Goal: Navigation & Orientation: Find specific page/section

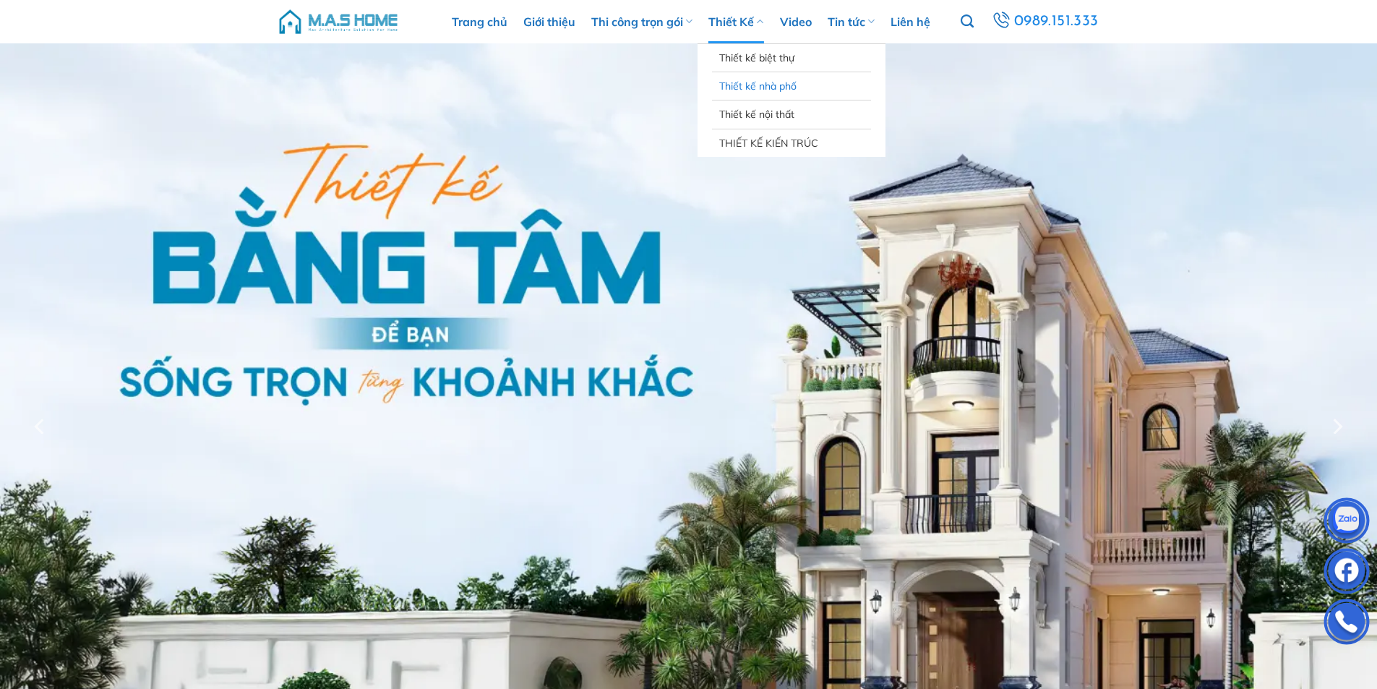
click at [766, 84] on link "Thiết kế nhà phố" at bounding box center [791, 85] width 145 height 27
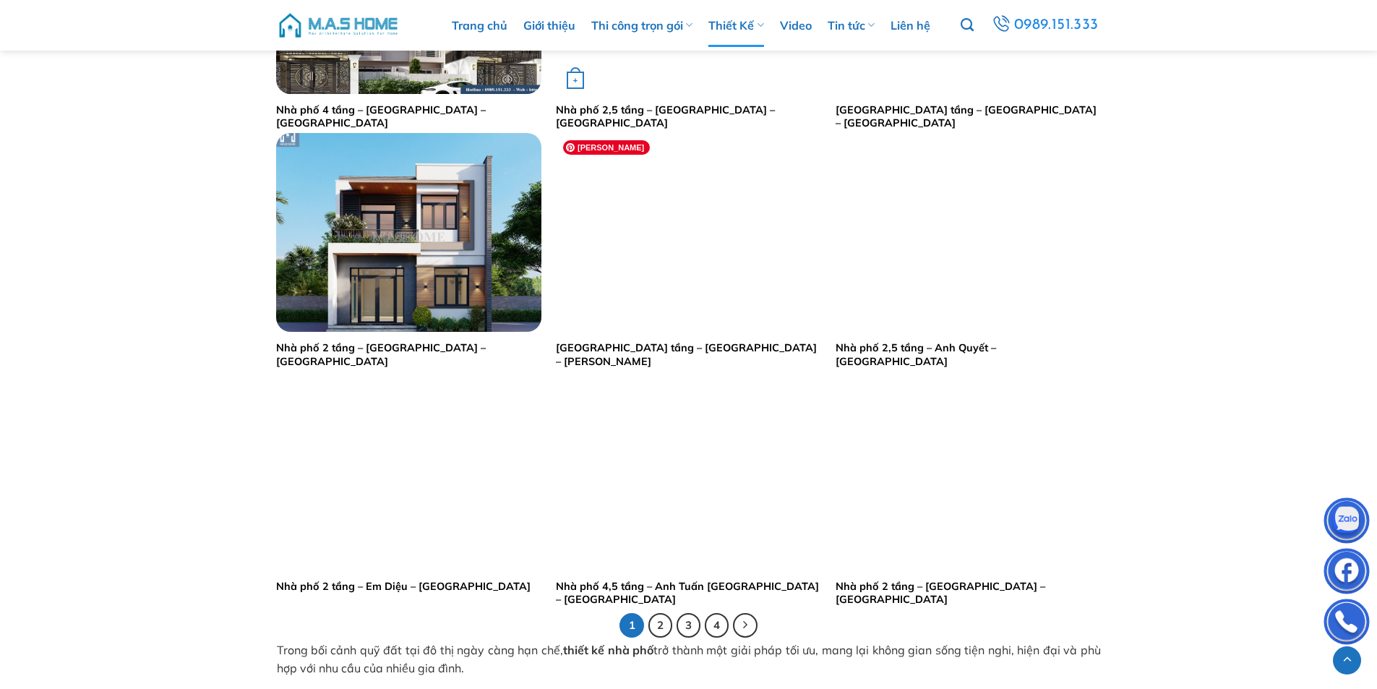
scroll to position [2748, 0]
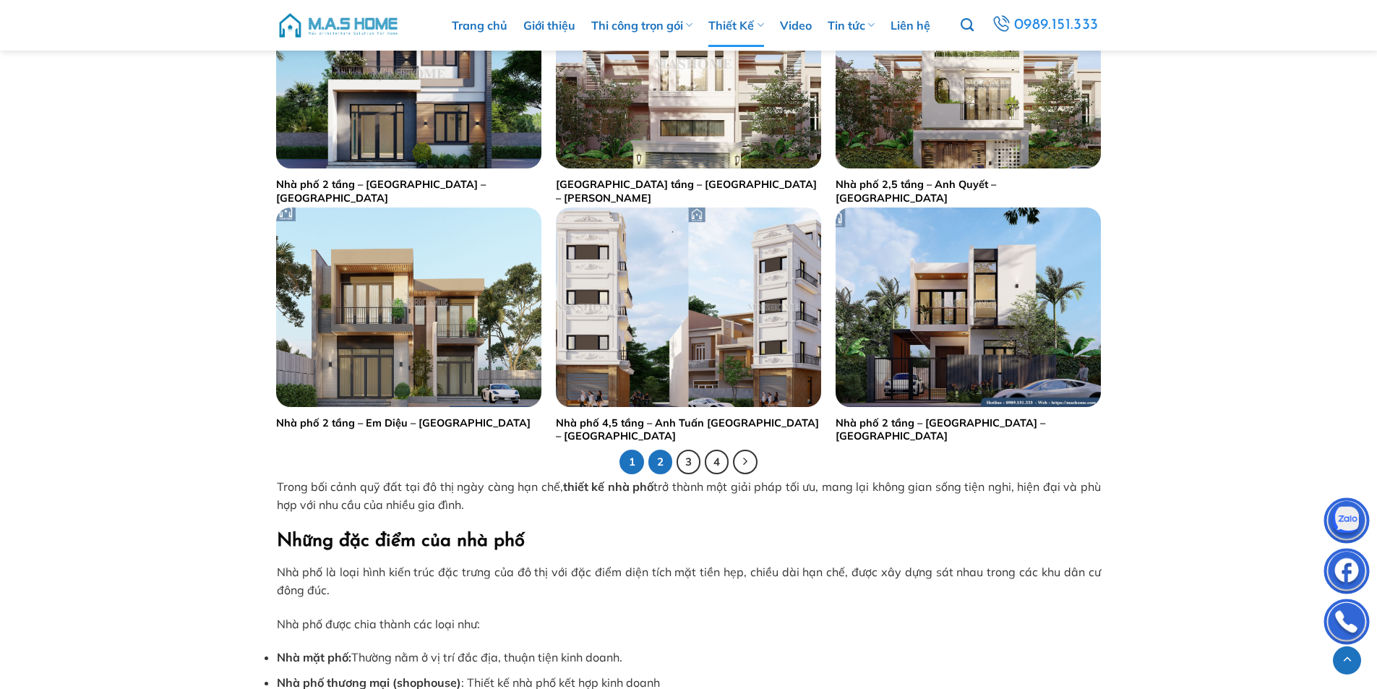
click at [659, 461] on link "2" at bounding box center [661, 462] width 25 height 25
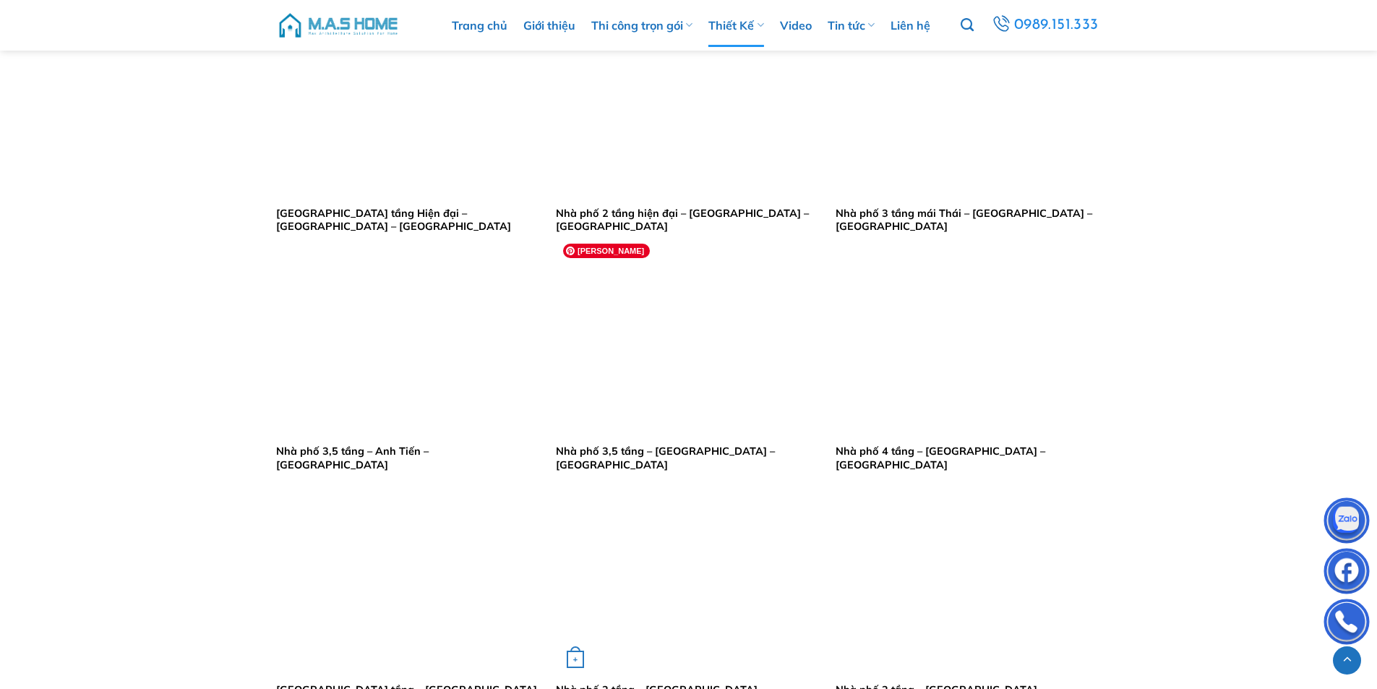
scroll to position [2675, 0]
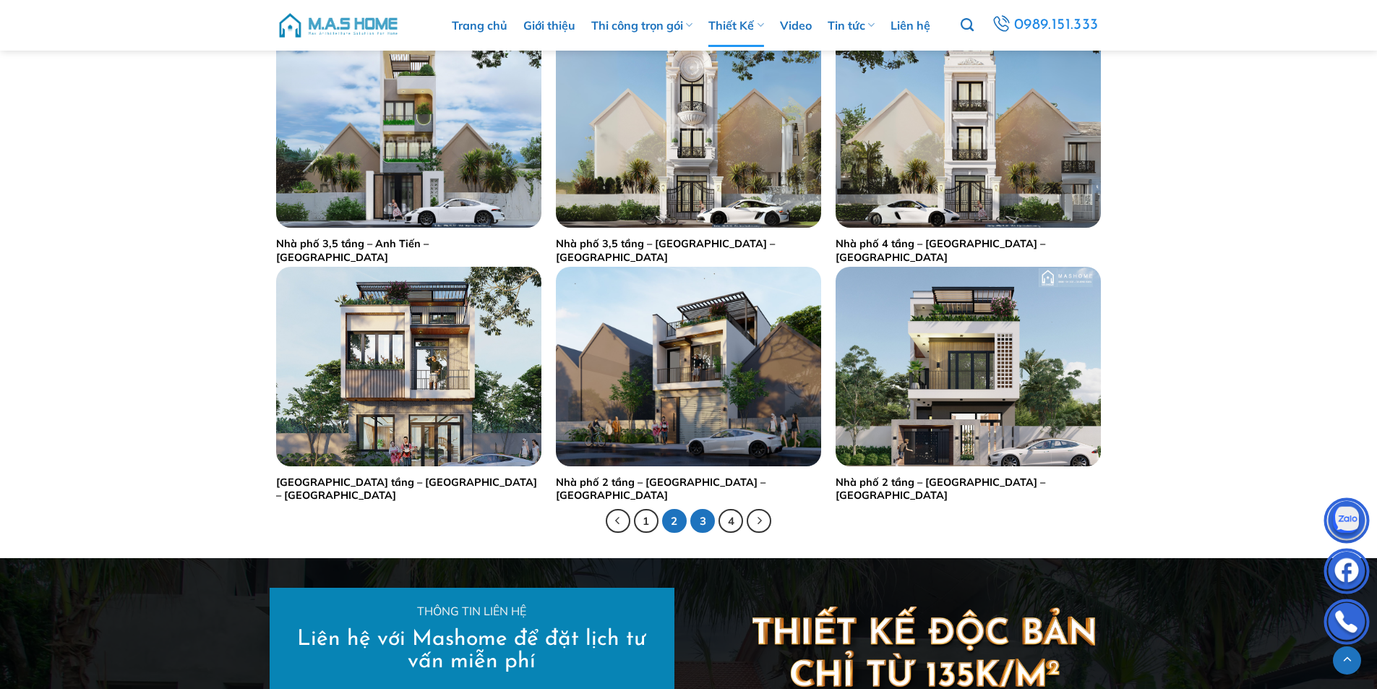
click at [703, 517] on link "3" at bounding box center [703, 521] width 25 height 25
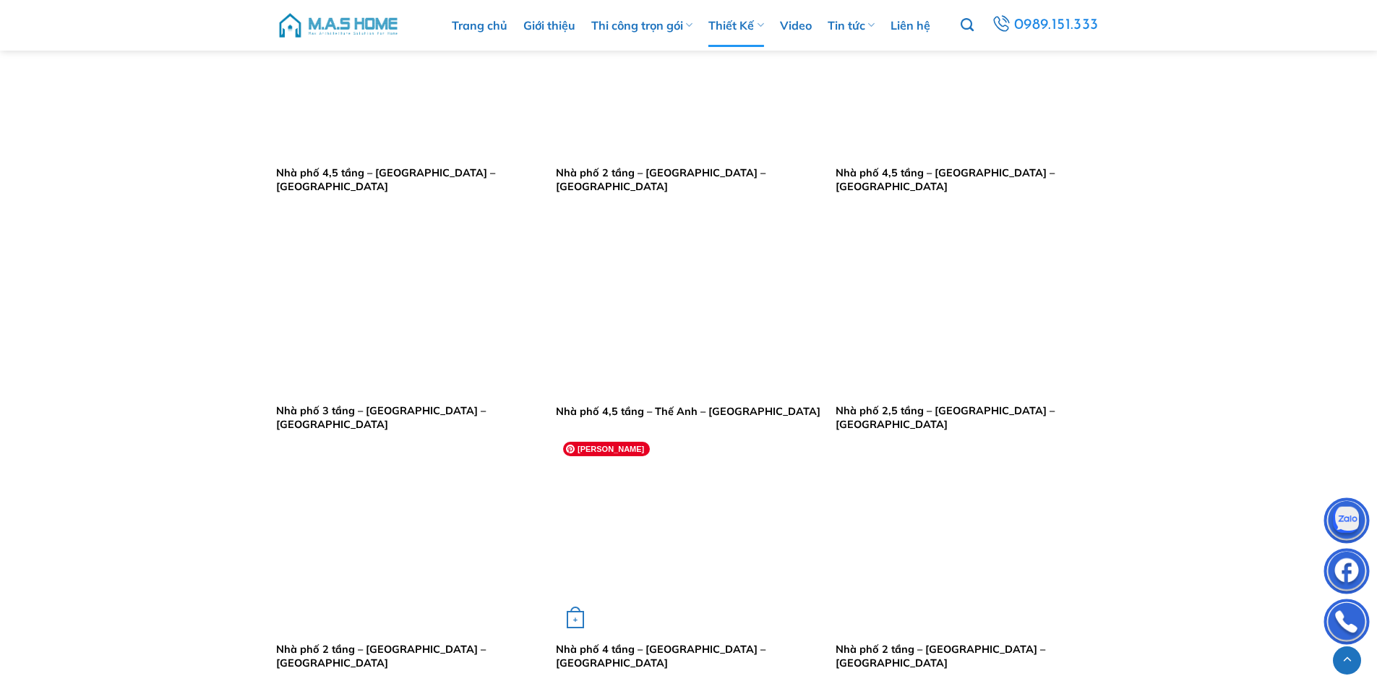
scroll to position [1157, 0]
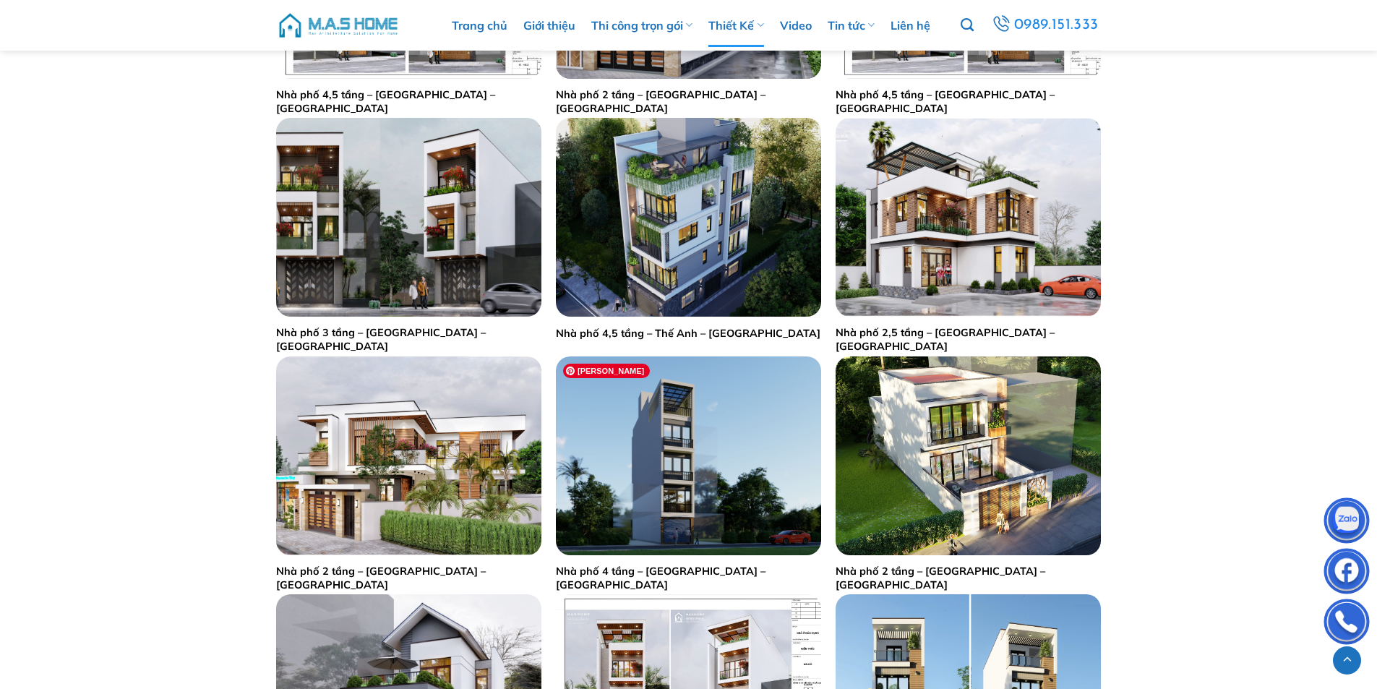
drag, startPoint x: 680, startPoint y: 550, endPoint x: 238, endPoint y: 582, distance: 443.0
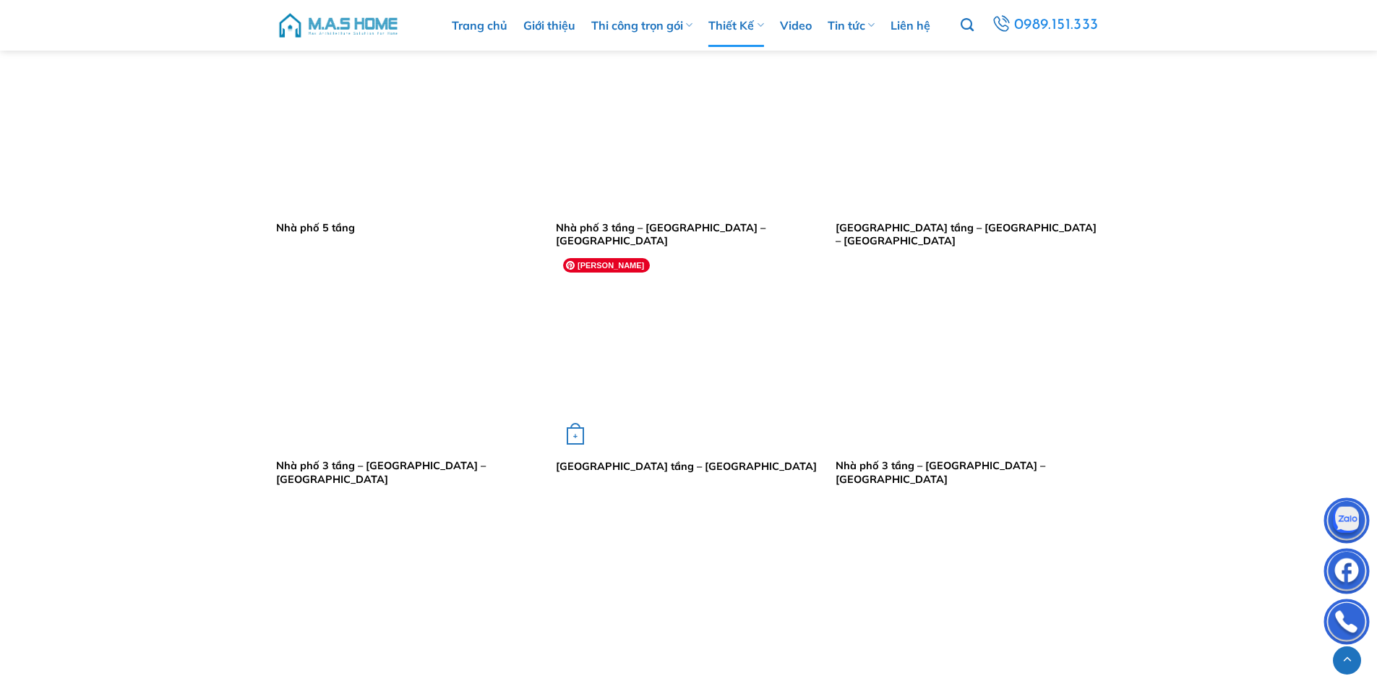
scroll to position [2675, 0]
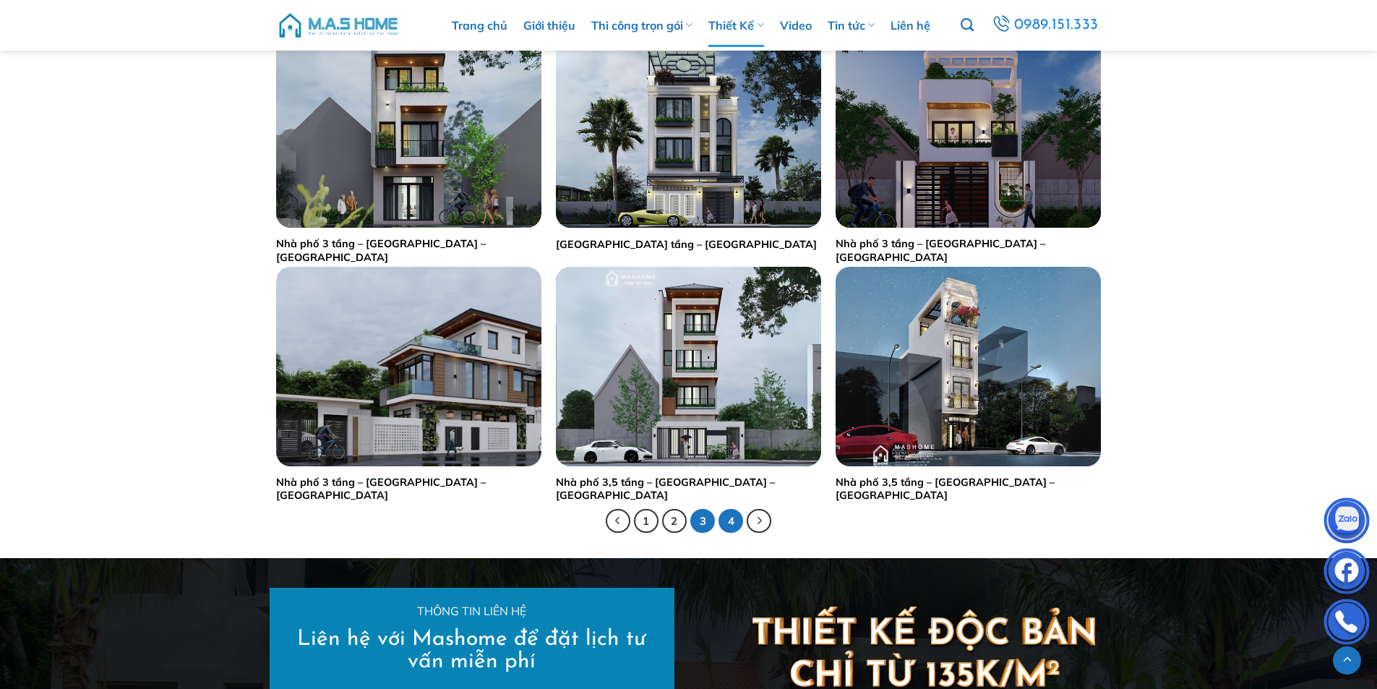
click at [730, 520] on link "4" at bounding box center [731, 521] width 25 height 25
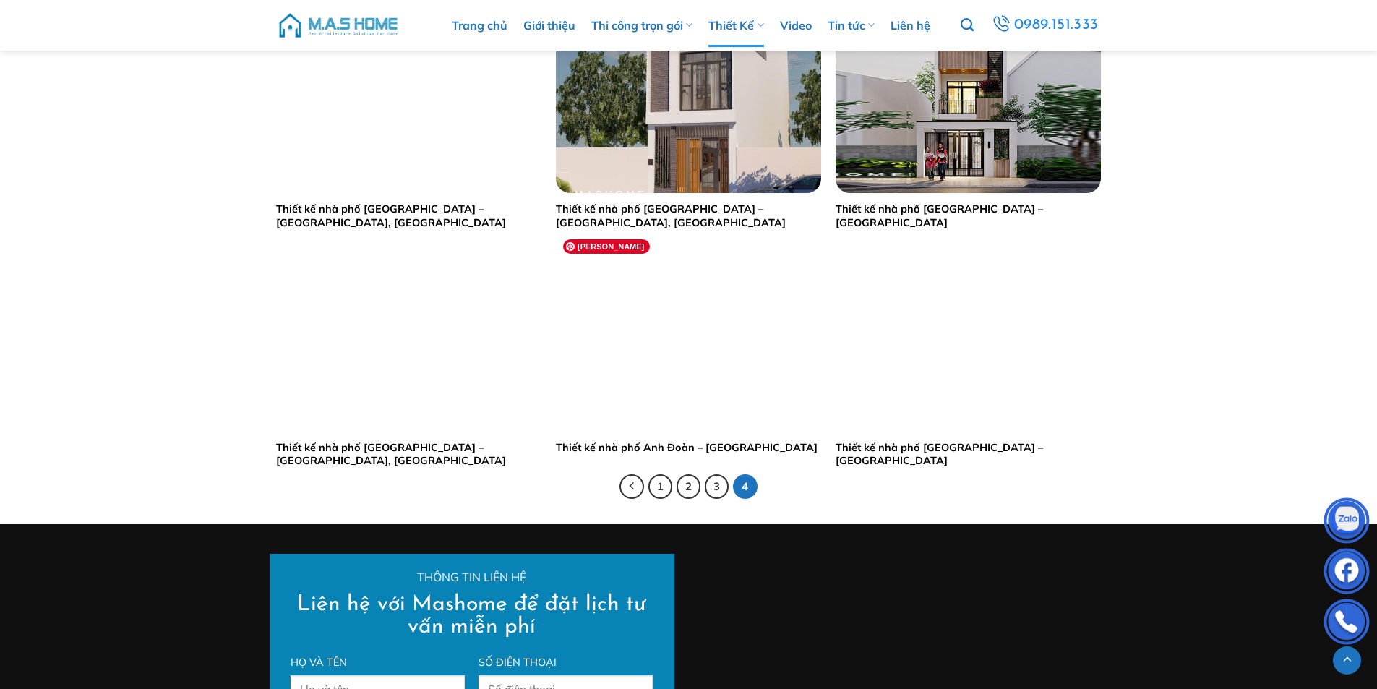
scroll to position [1880, 0]
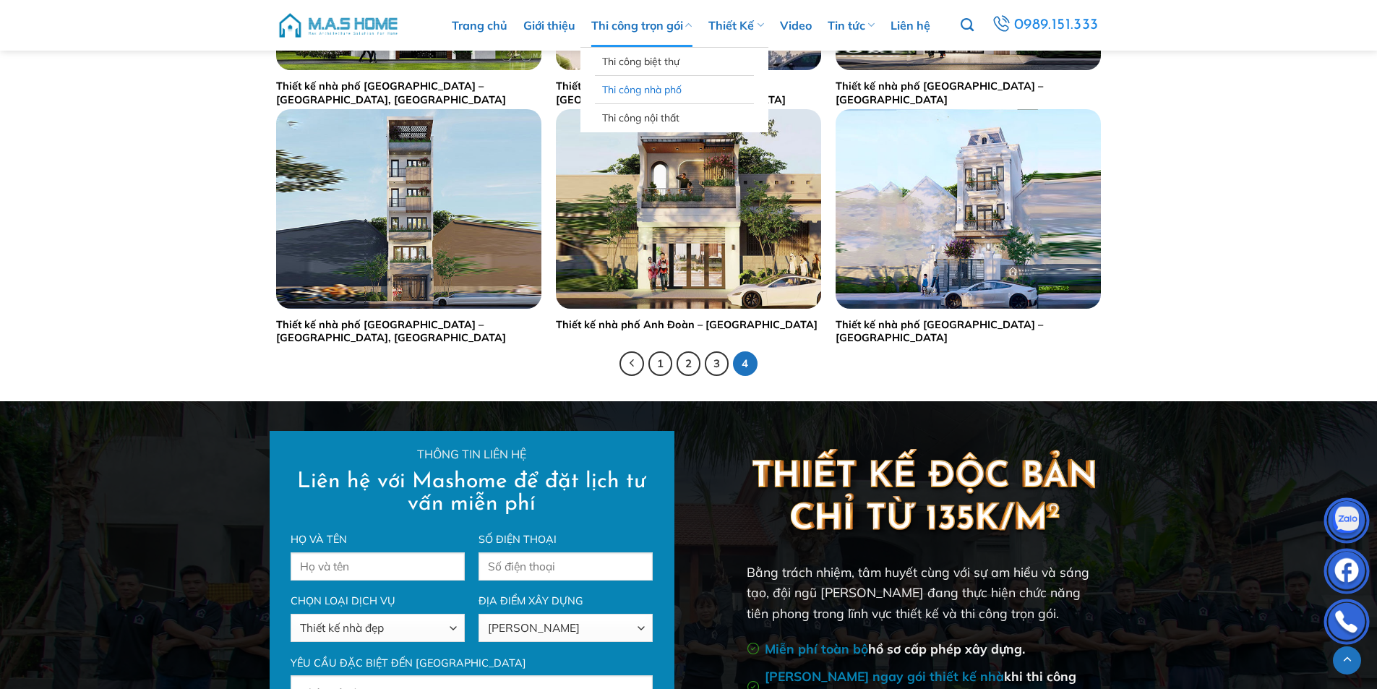
click at [641, 88] on link "Thi công nhà phố" at bounding box center [674, 89] width 145 height 27
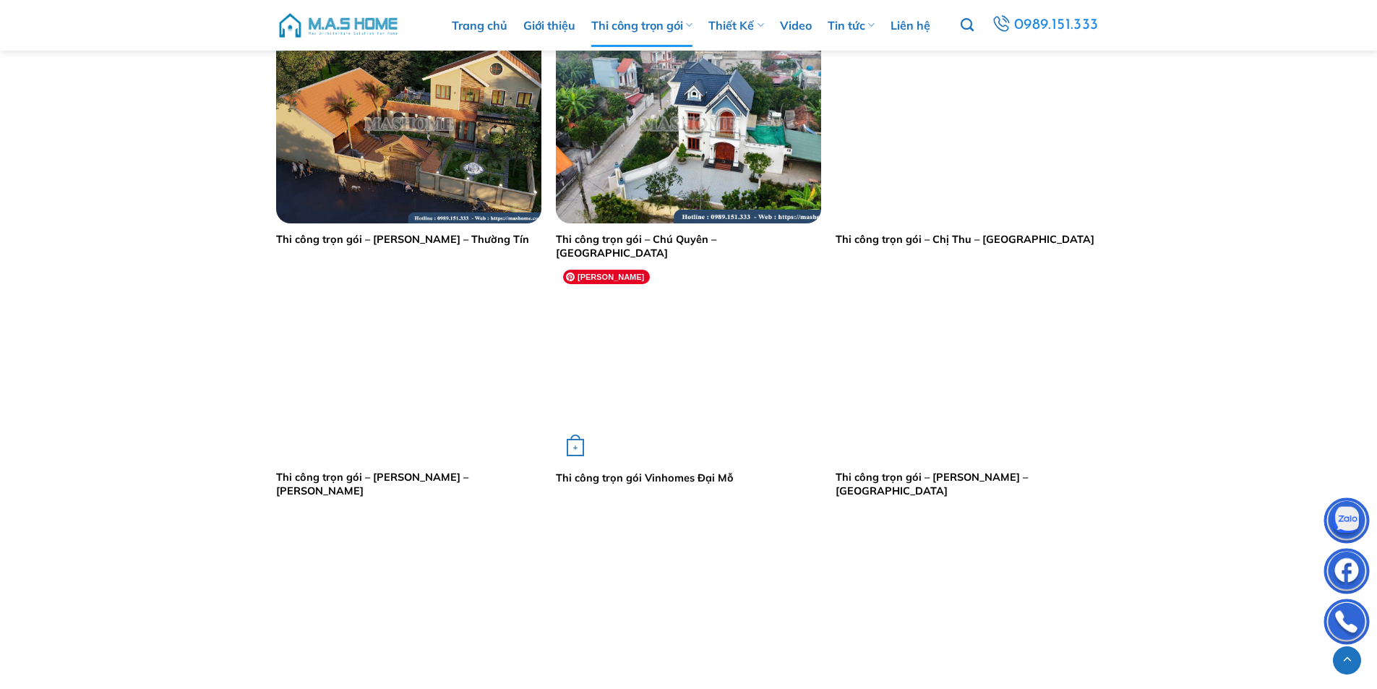
scroll to position [1301, 0]
